Goal: Understand process/instructions

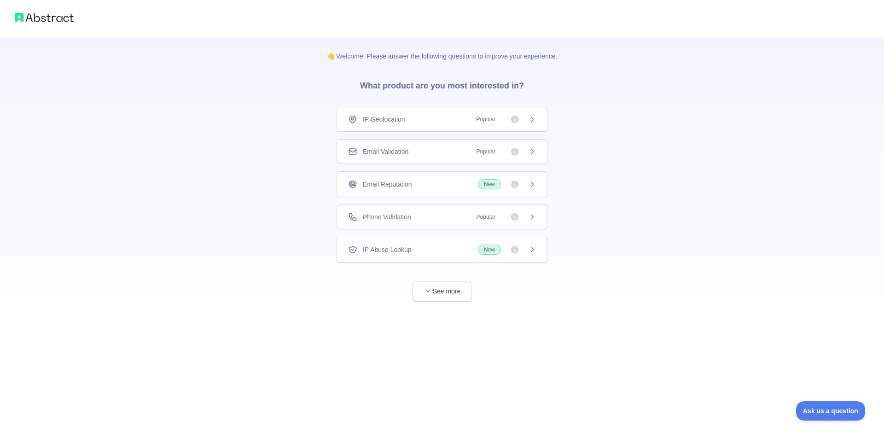
click at [532, 151] on icon at bounding box center [532, 151] width 7 height 7
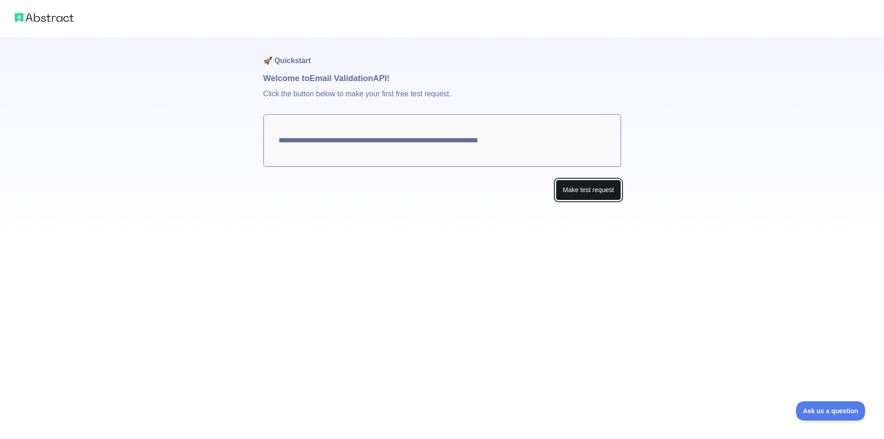
click at [575, 191] on button "Make test request" at bounding box center [588, 190] width 65 height 21
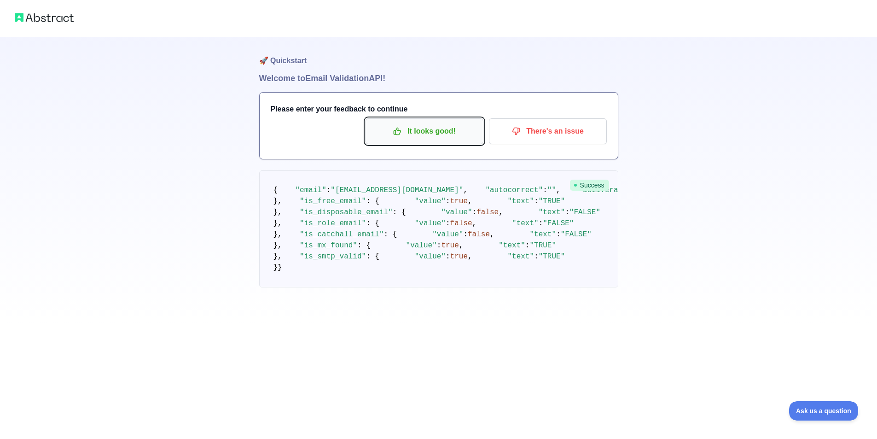
click at [441, 133] on p "It looks good!" at bounding box center [424, 131] width 104 height 16
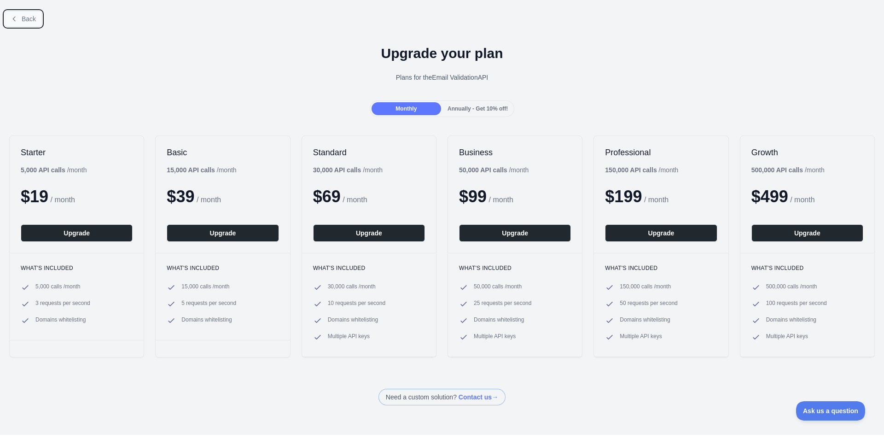
click at [30, 19] on span "Back" at bounding box center [29, 18] width 14 height 7
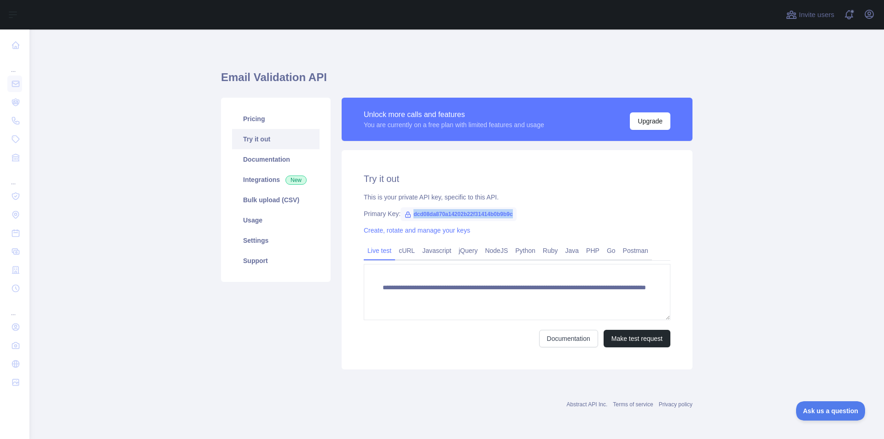
copy span "dcd08da870a14202b22f31414b0b9b9c"
drag, startPoint x: 412, startPoint y: 212, endPoint x: 514, endPoint y: 214, distance: 101.8
click at [514, 214] on span "dcd08da870a14202b22f31414b0b9b9c" at bounding box center [459, 214] width 116 height 14
